Goal: Information Seeking & Learning: Learn about a topic

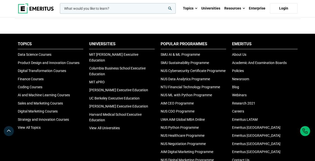
scroll to position [1646, 0]
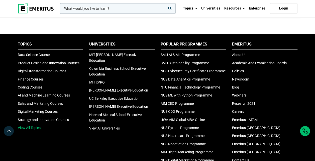
click at [32, 130] on link "View All Topics" at bounding box center [29, 128] width 23 height 4
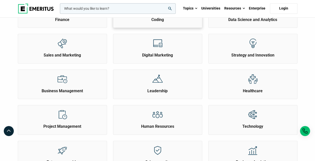
scroll to position [131, 0]
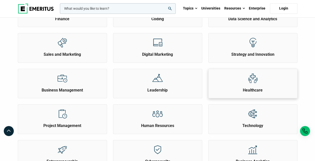
click at [263, 77] on div "Healthcare" at bounding box center [253, 81] width 89 height 24
click at [69, 120] on div at bounding box center [62, 114] width 19 height 19
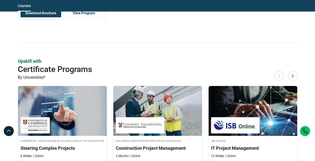
scroll to position [588, 0]
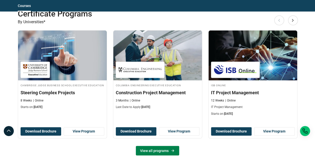
click at [164, 149] on link "View all programs" at bounding box center [157, 151] width 43 height 10
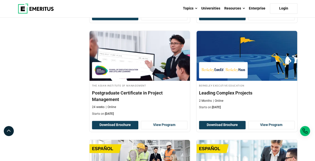
scroll to position [288, 0]
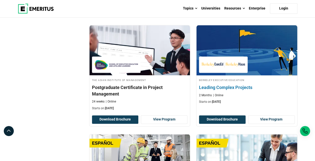
click at [234, 50] on img at bounding box center [247, 50] width 111 height 55
